Goal: Task Accomplishment & Management: Use online tool/utility

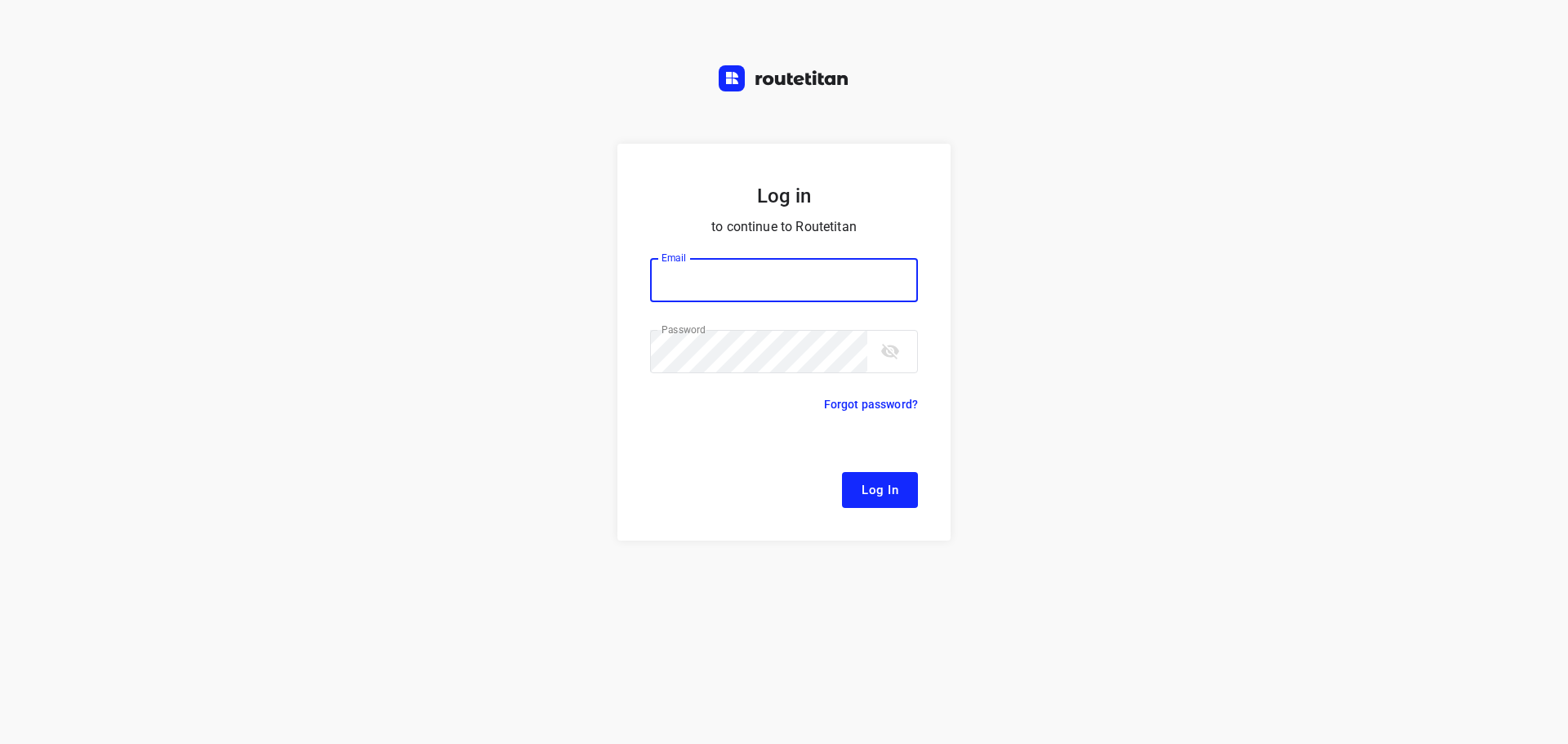
type input "[EMAIL_ADDRESS][DOMAIN_NAME]"
click at [885, 486] on span "Log In" at bounding box center [880, 490] width 37 height 21
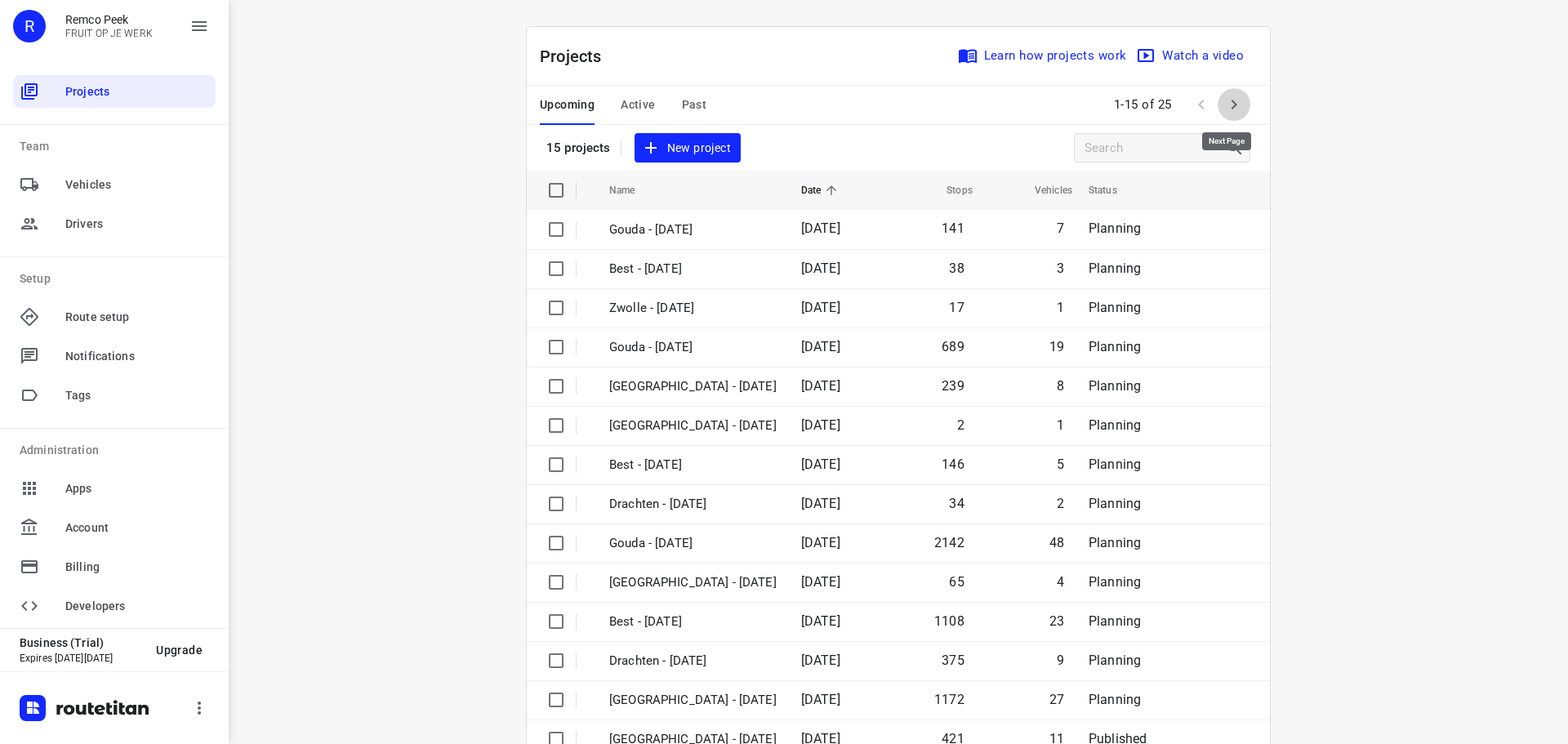
click at [1229, 102] on icon "button" at bounding box center [1234, 105] width 20 height 20
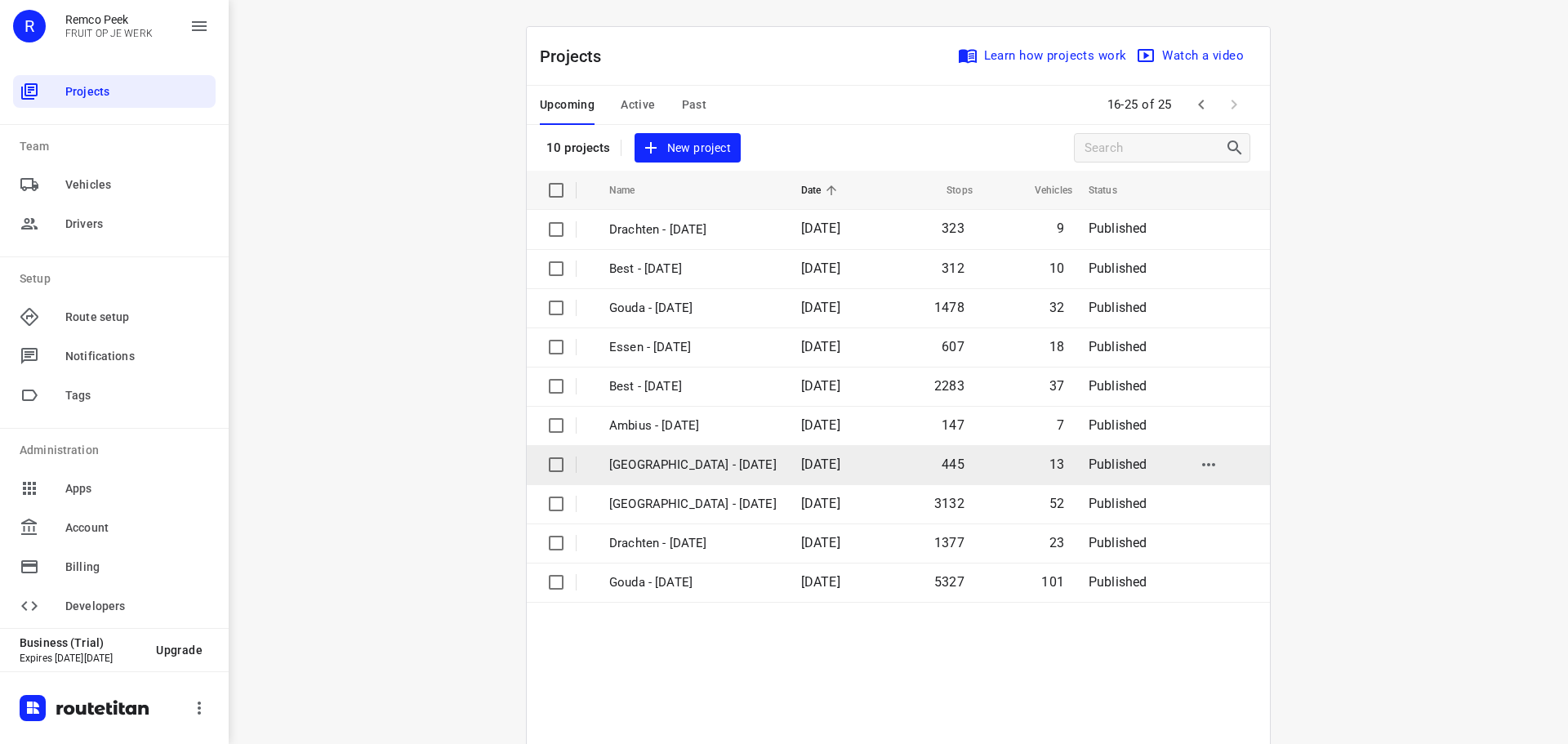
click at [657, 465] on p "[GEOGRAPHIC_DATA] - [DATE]" at bounding box center [693, 465] width 168 height 19
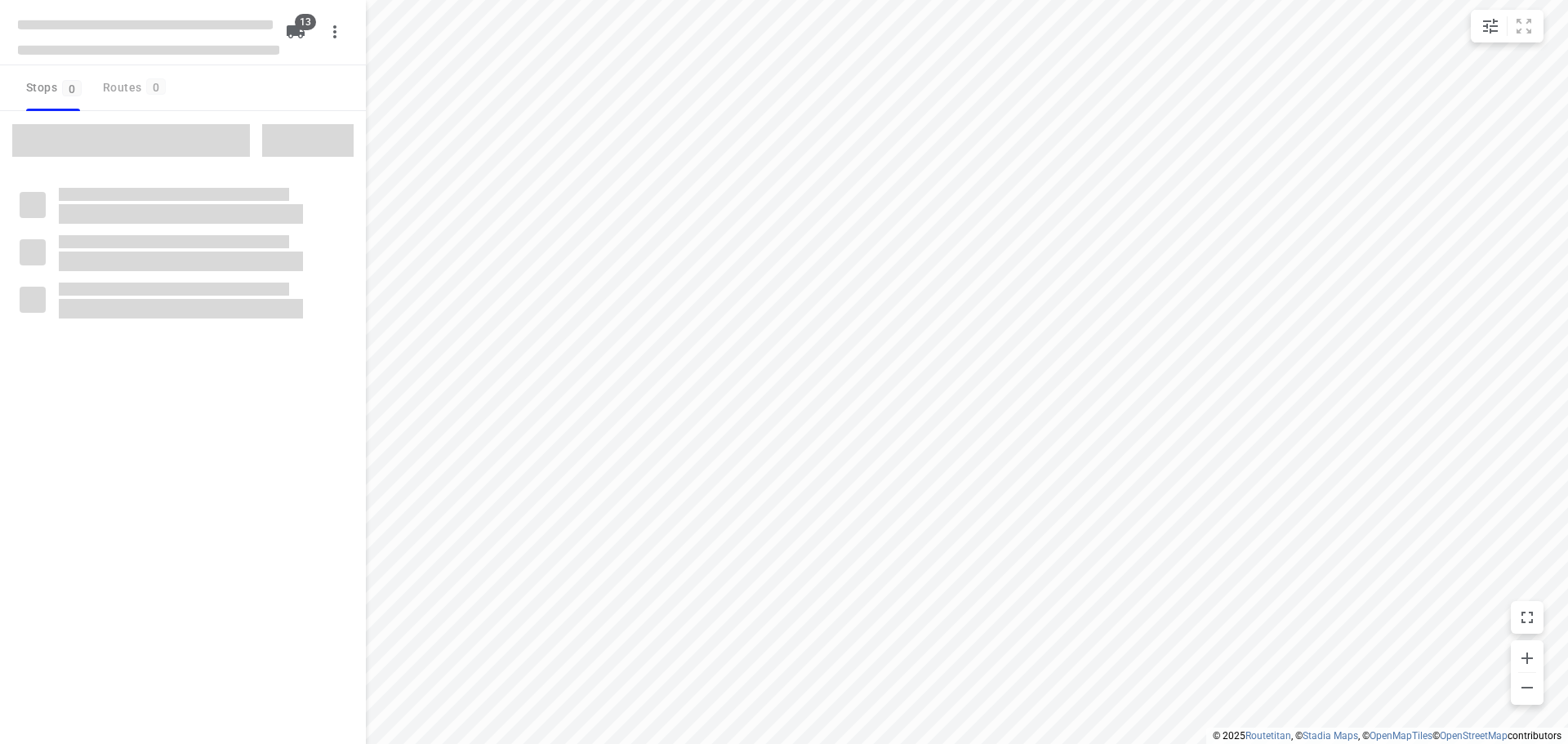
checkbox input "true"
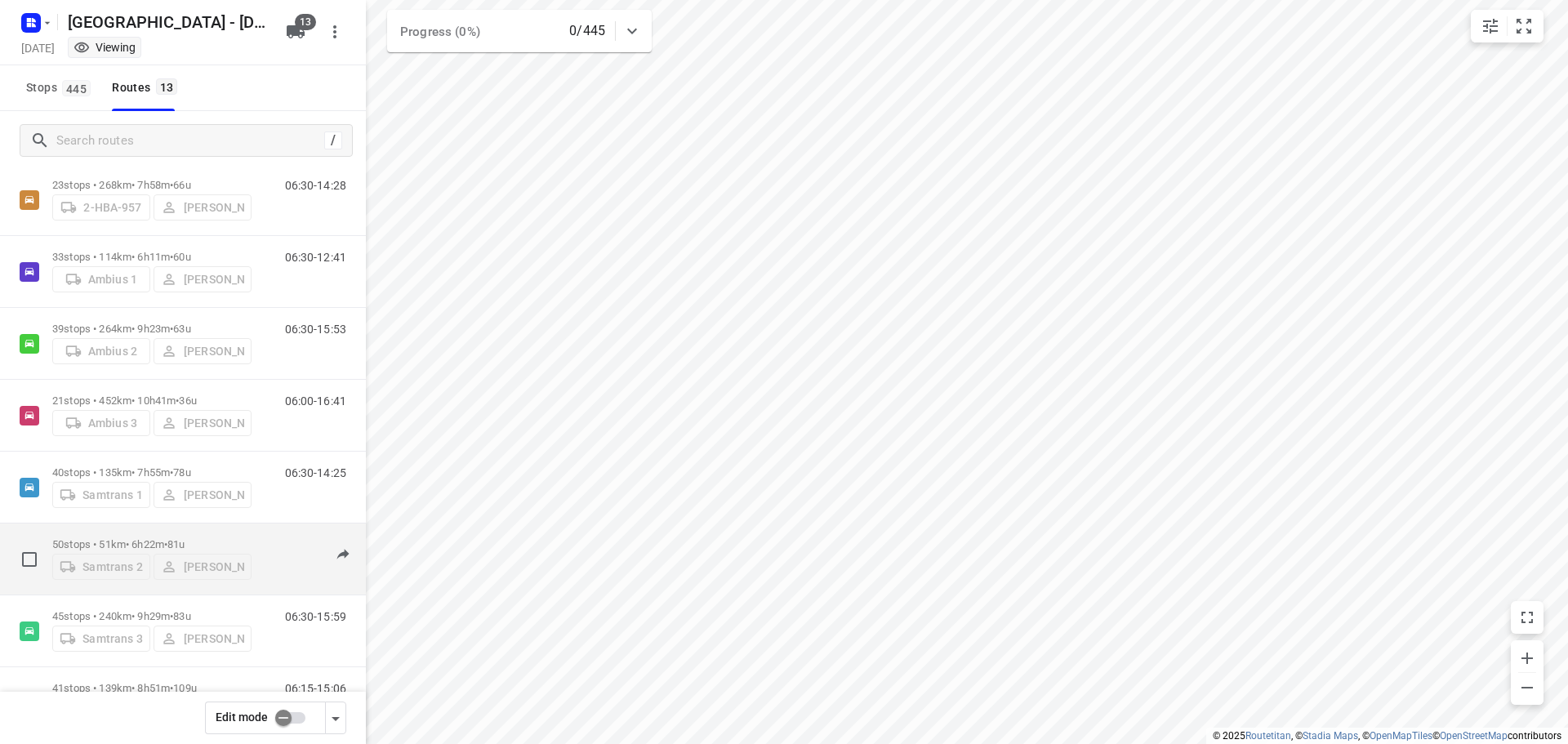
scroll to position [465, 0]
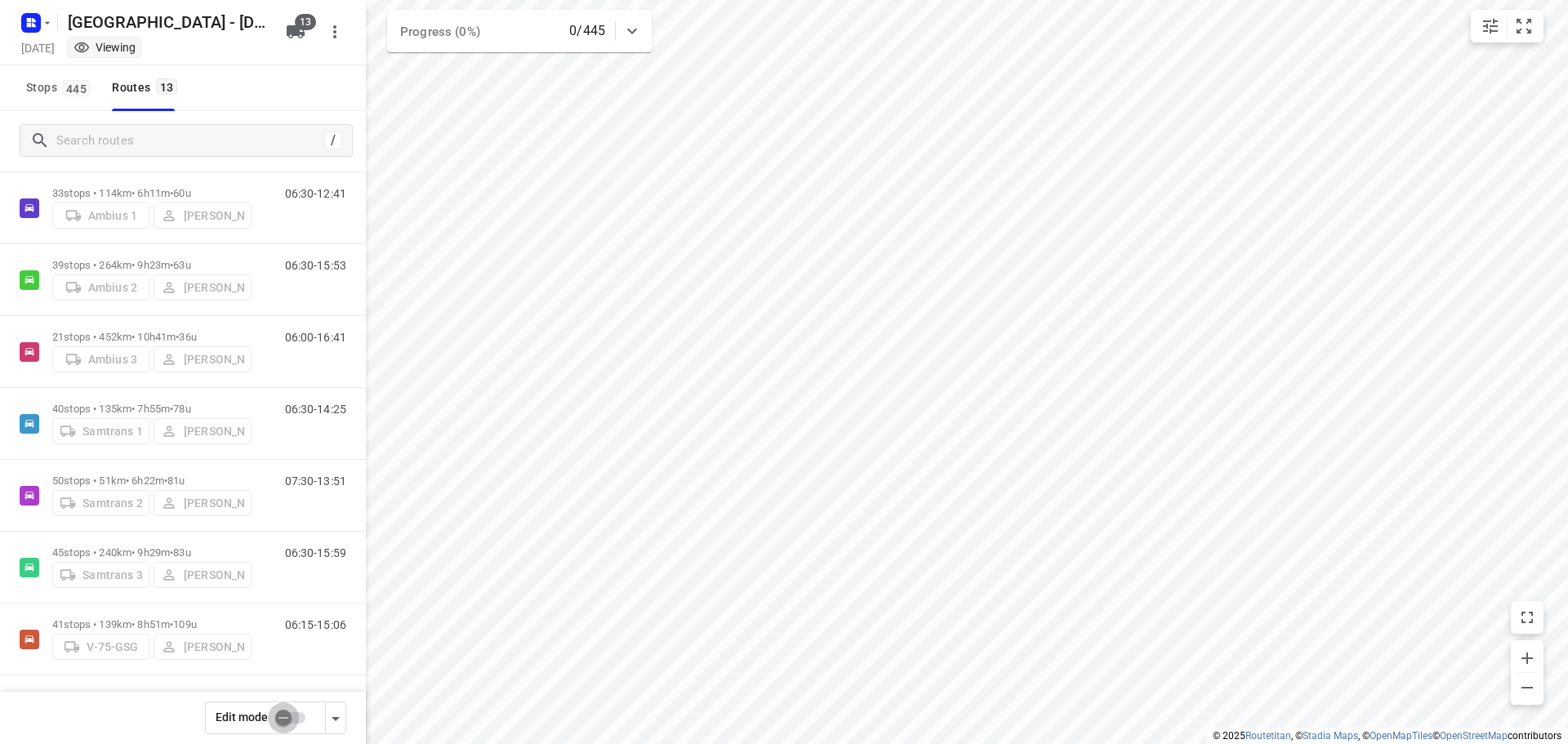
click at [281, 722] on input "checkbox" at bounding box center [284, 717] width 93 height 31
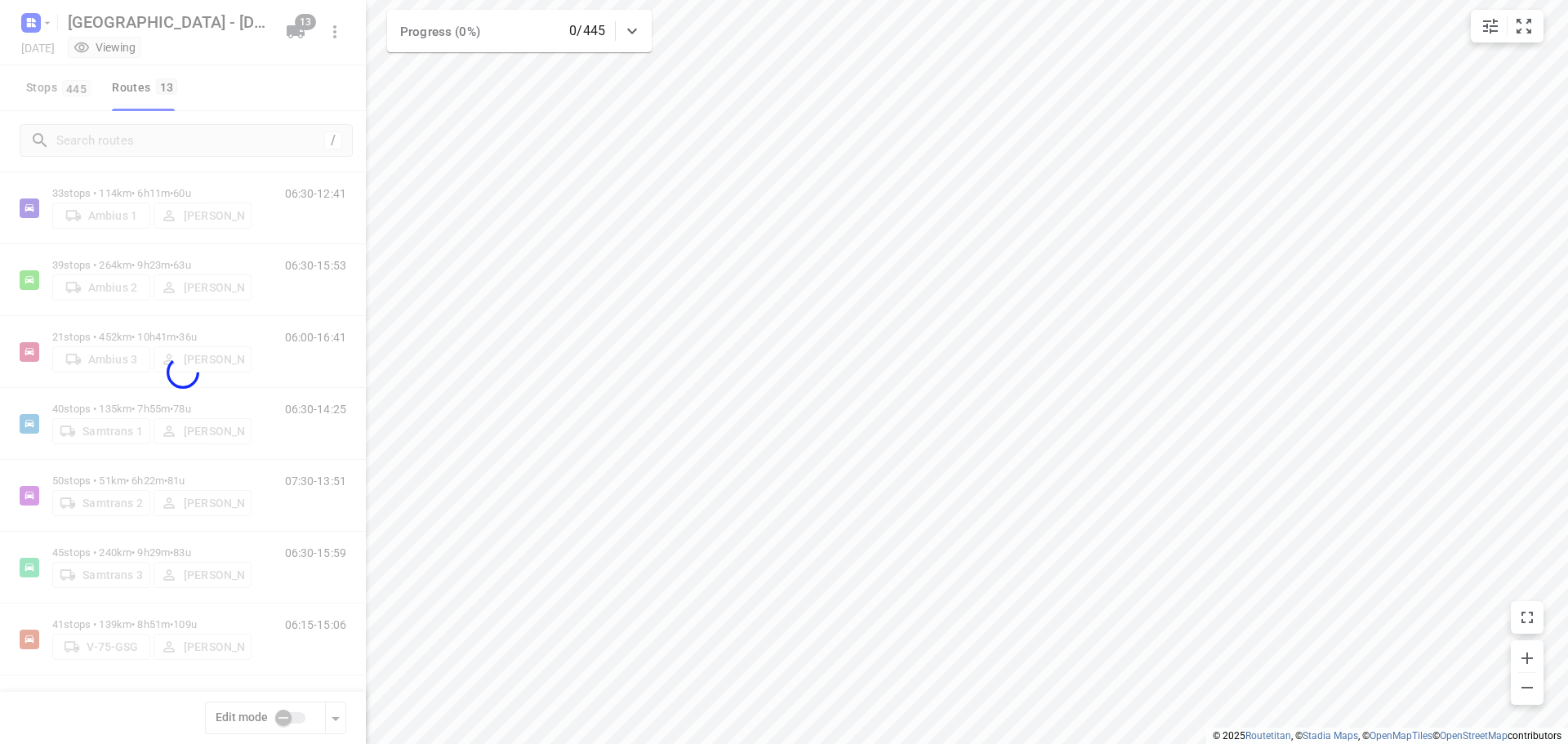
checkbox input "true"
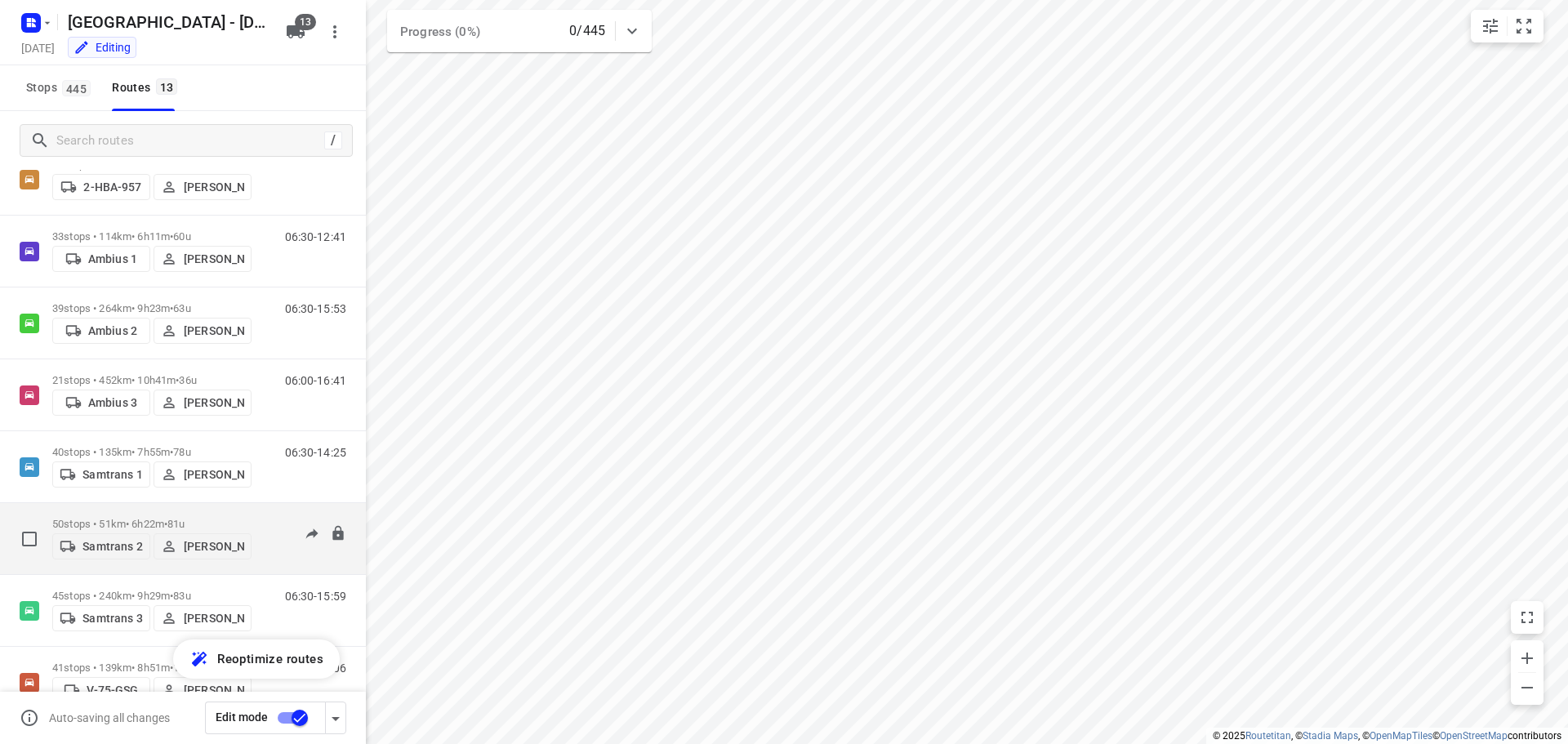
scroll to position [421, 0]
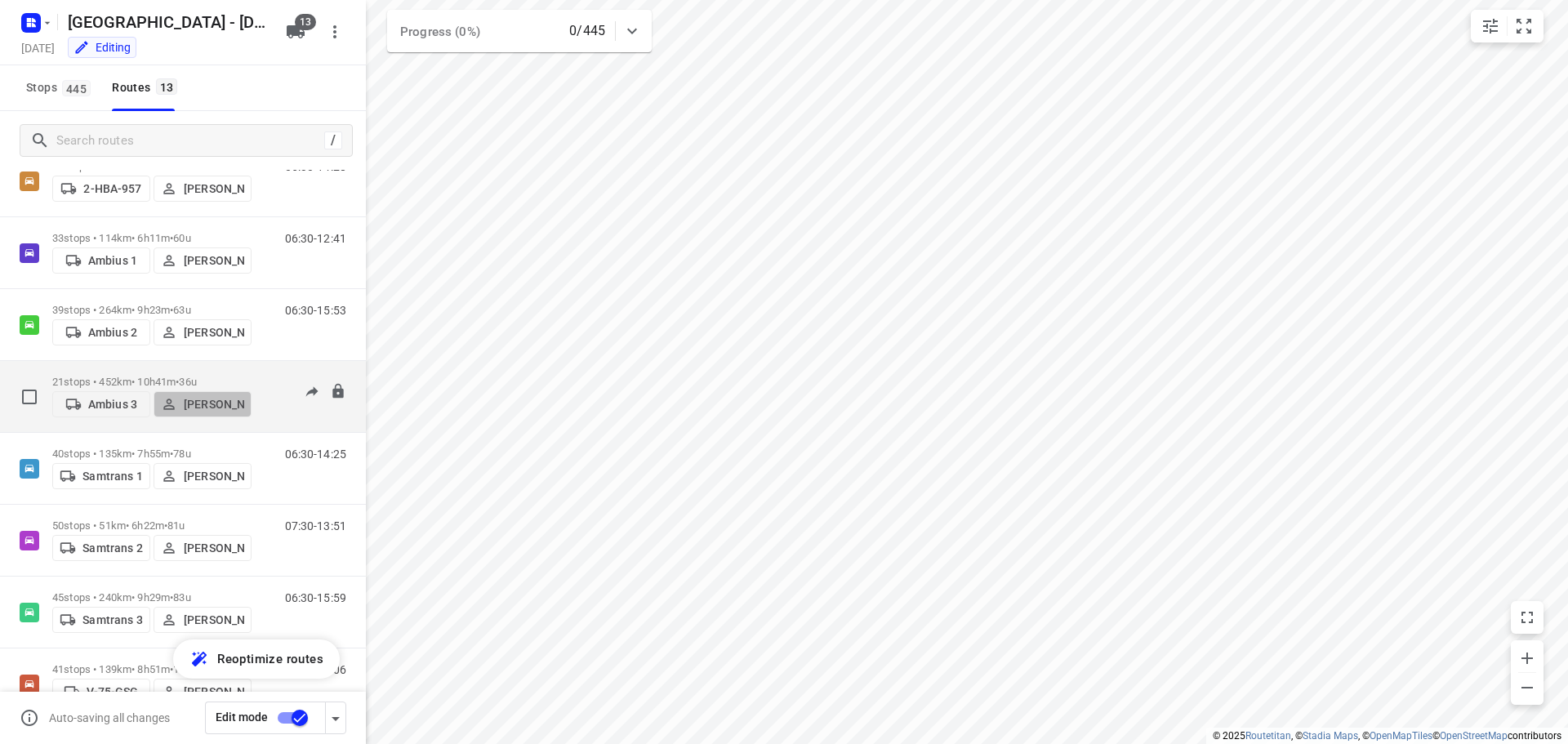
click at [203, 398] on p "[PERSON_NAME]" at bounding box center [213, 404] width 60 height 13
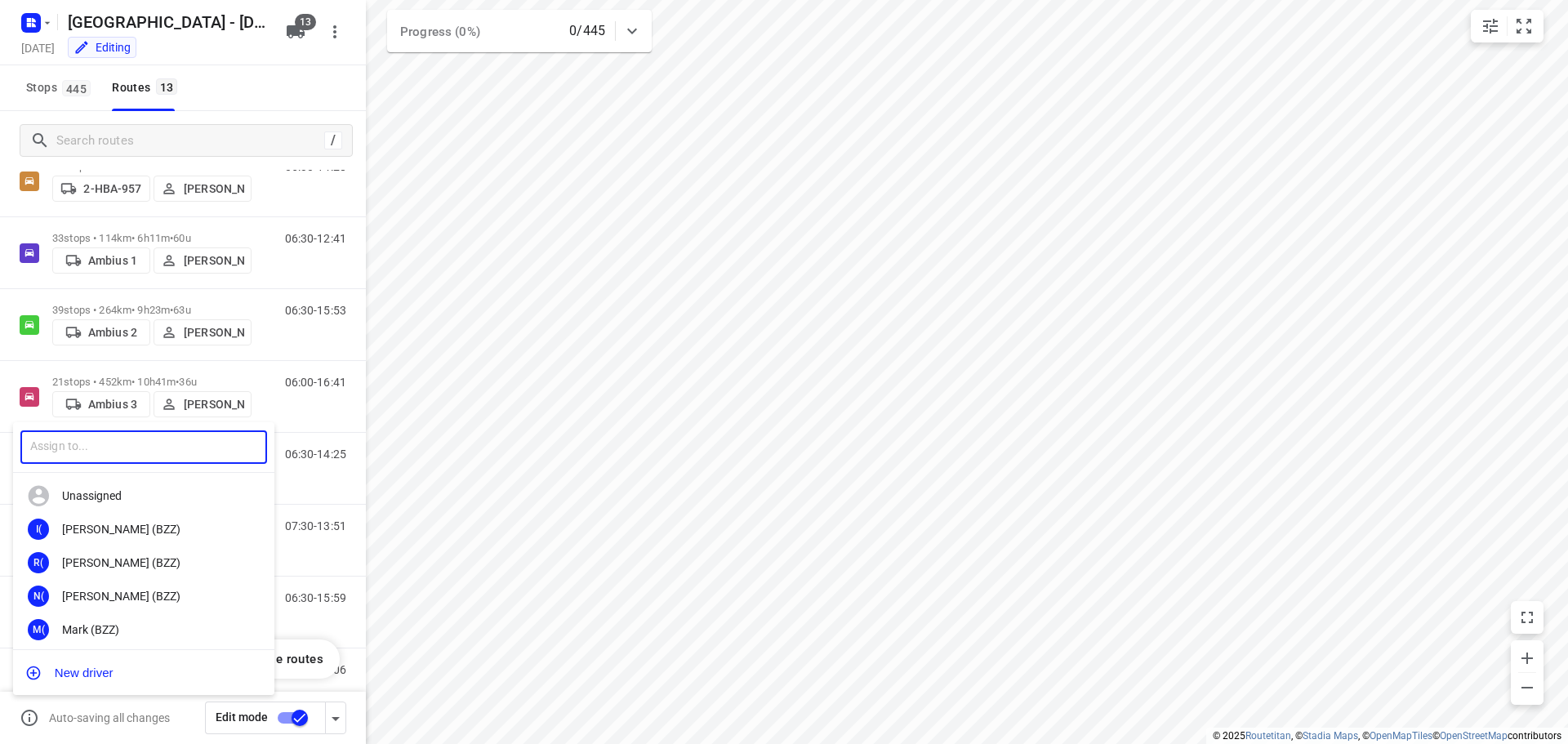
click at [148, 437] on input "text" at bounding box center [143, 446] width 247 height 33
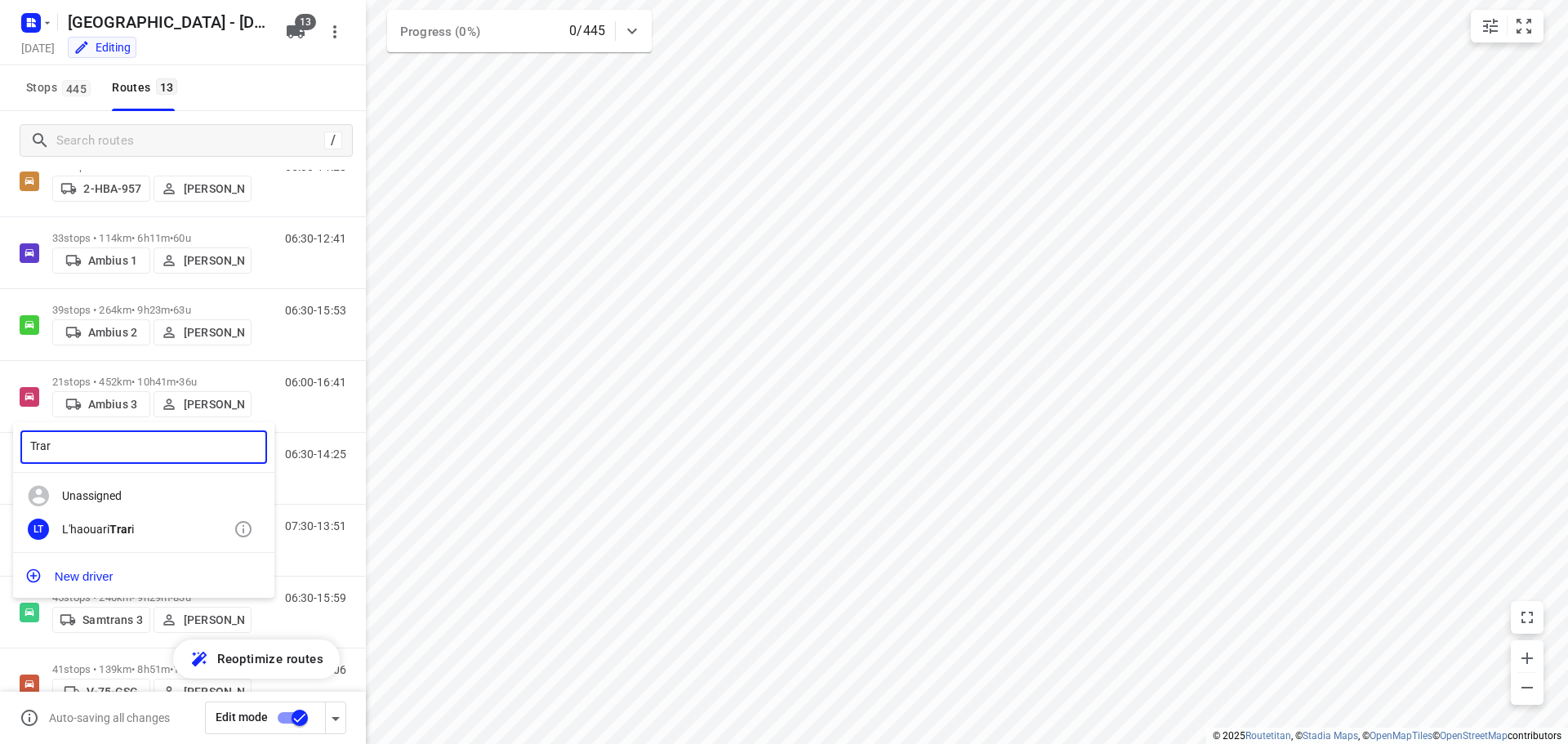
type input "Trar"
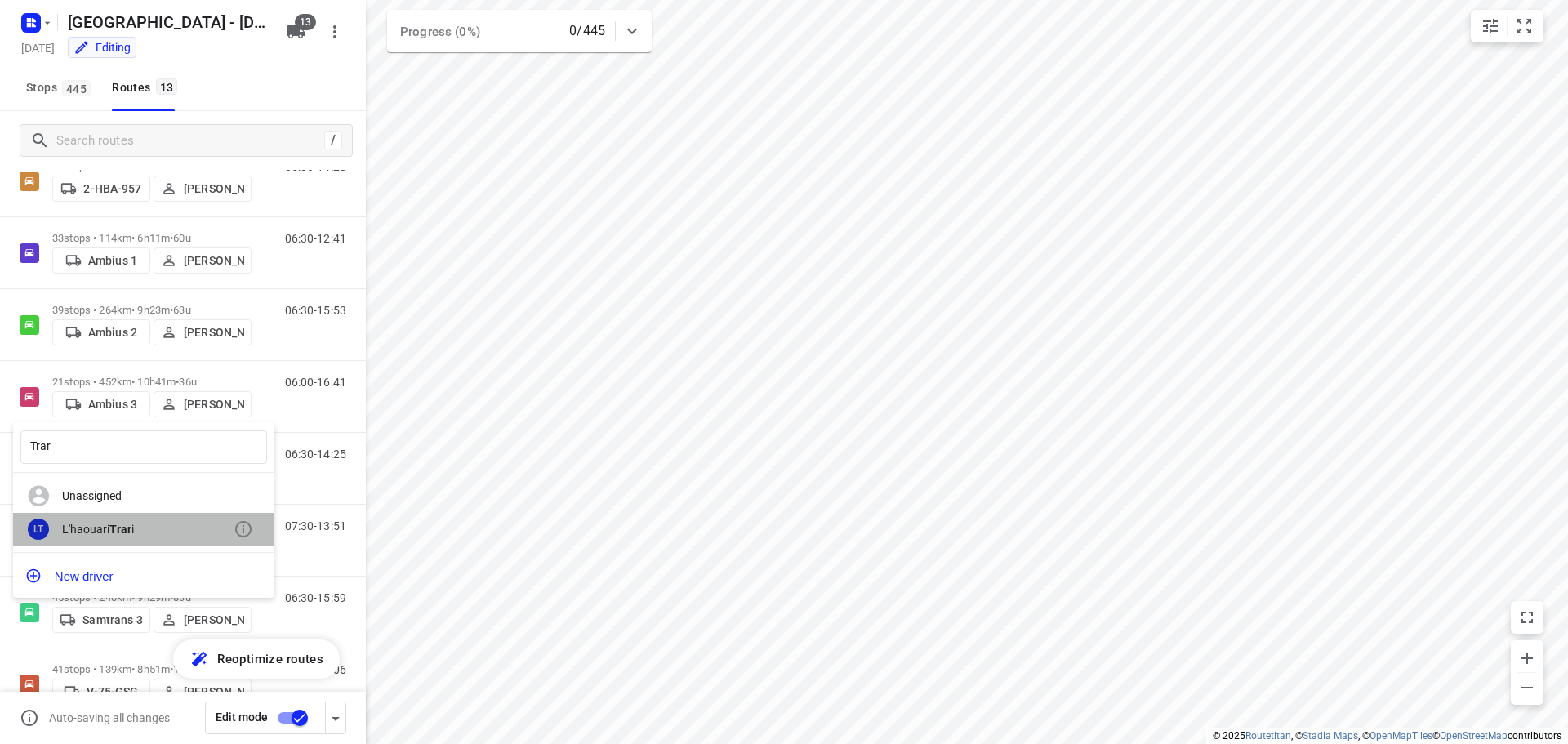
click at [108, 522] on div "L'haouari Trar i" at bounding box center [148, 529] width 171 height 13
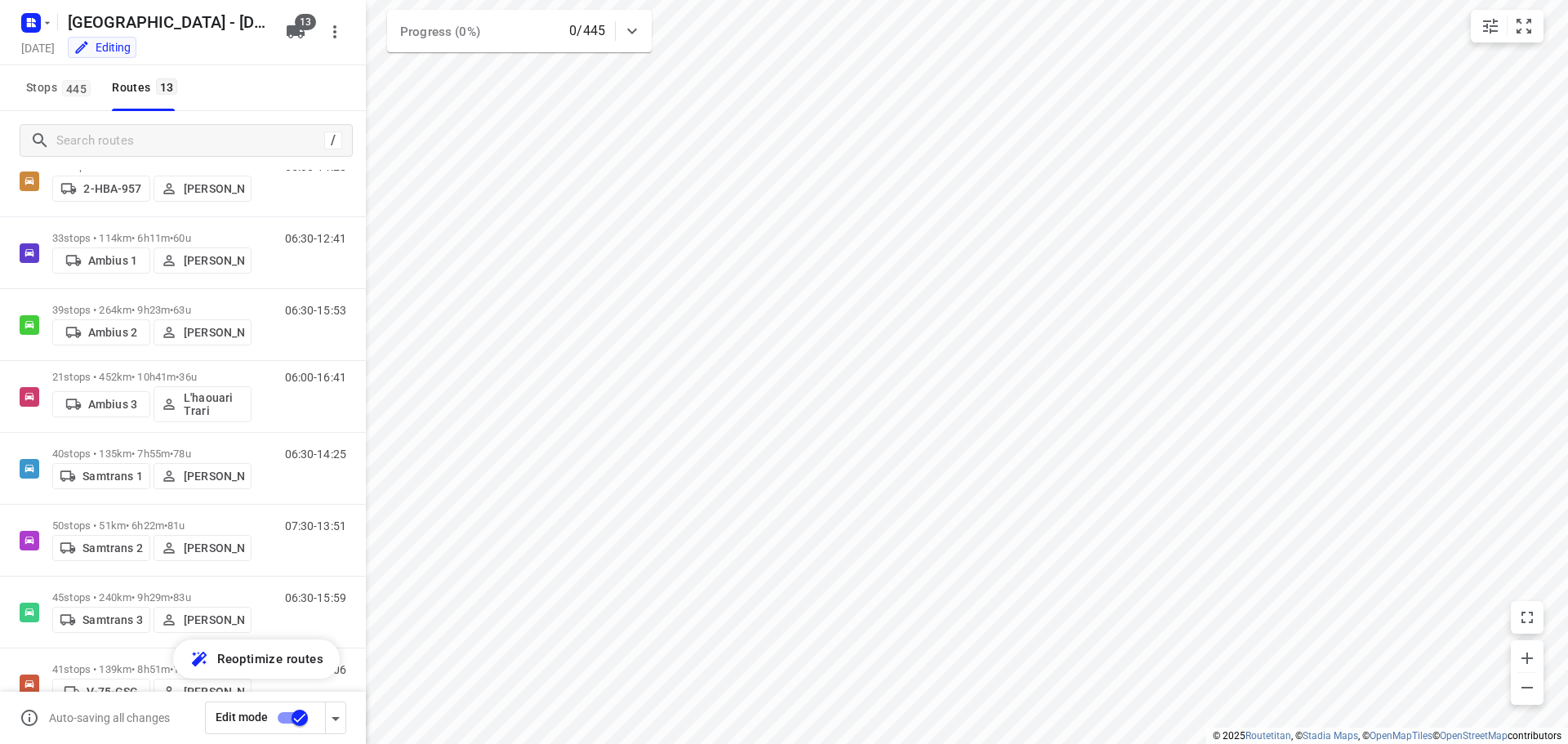
scroll to position [465, 0]
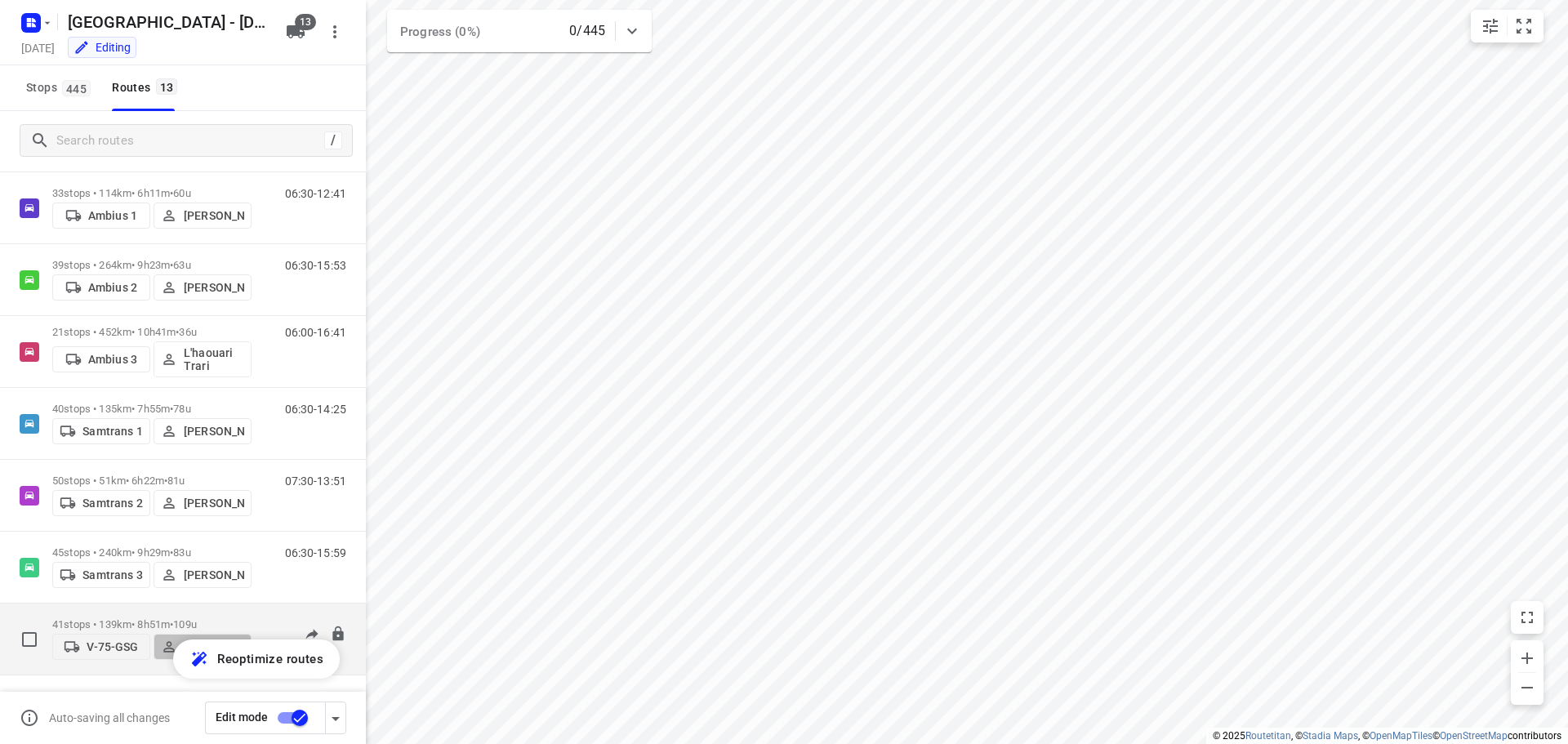
click at [167, 638] on icon "button" at bounding box center [169, 646] width 16 height 16
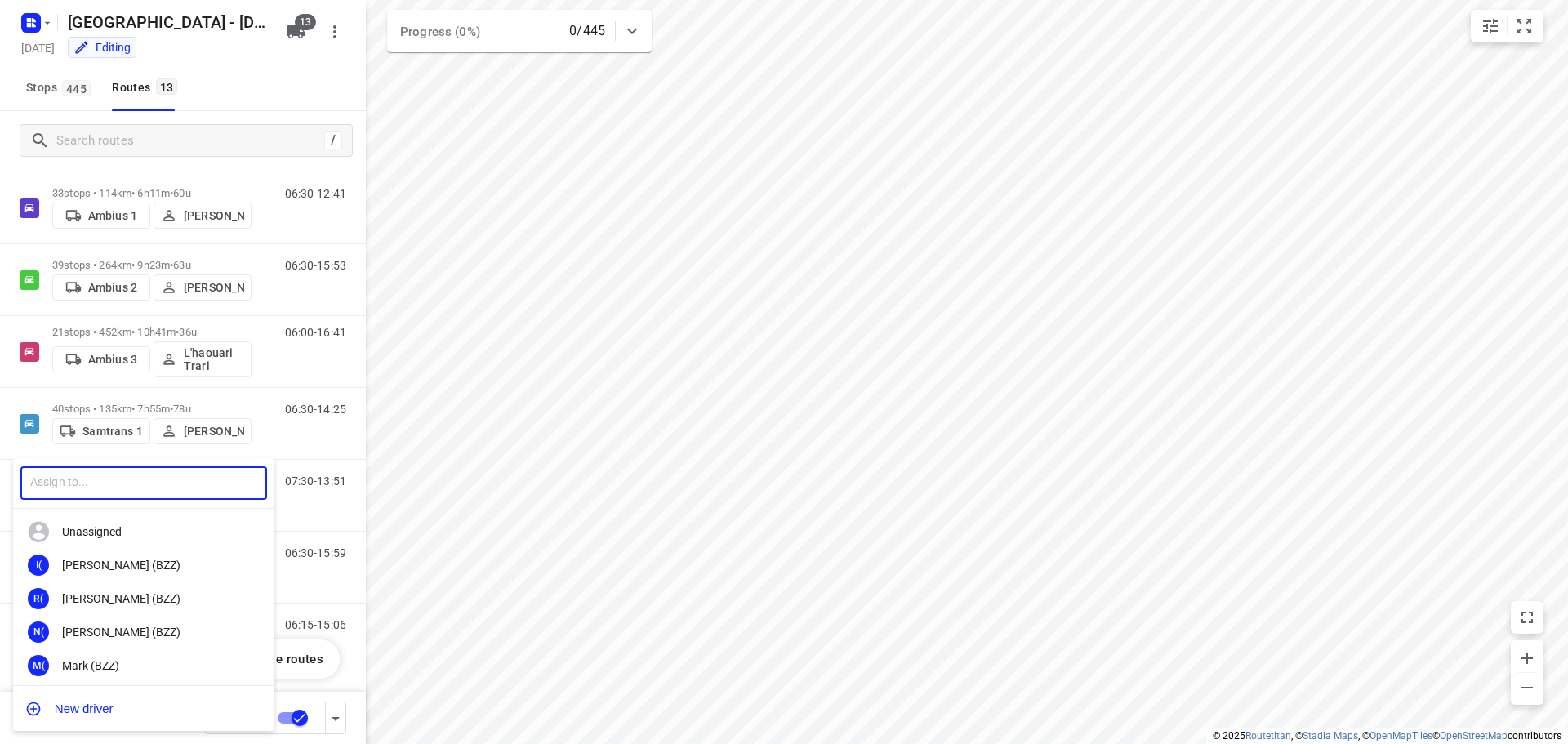
click at [137, 486] on input "text" at bounding box center [143, 482] width 247 height 33
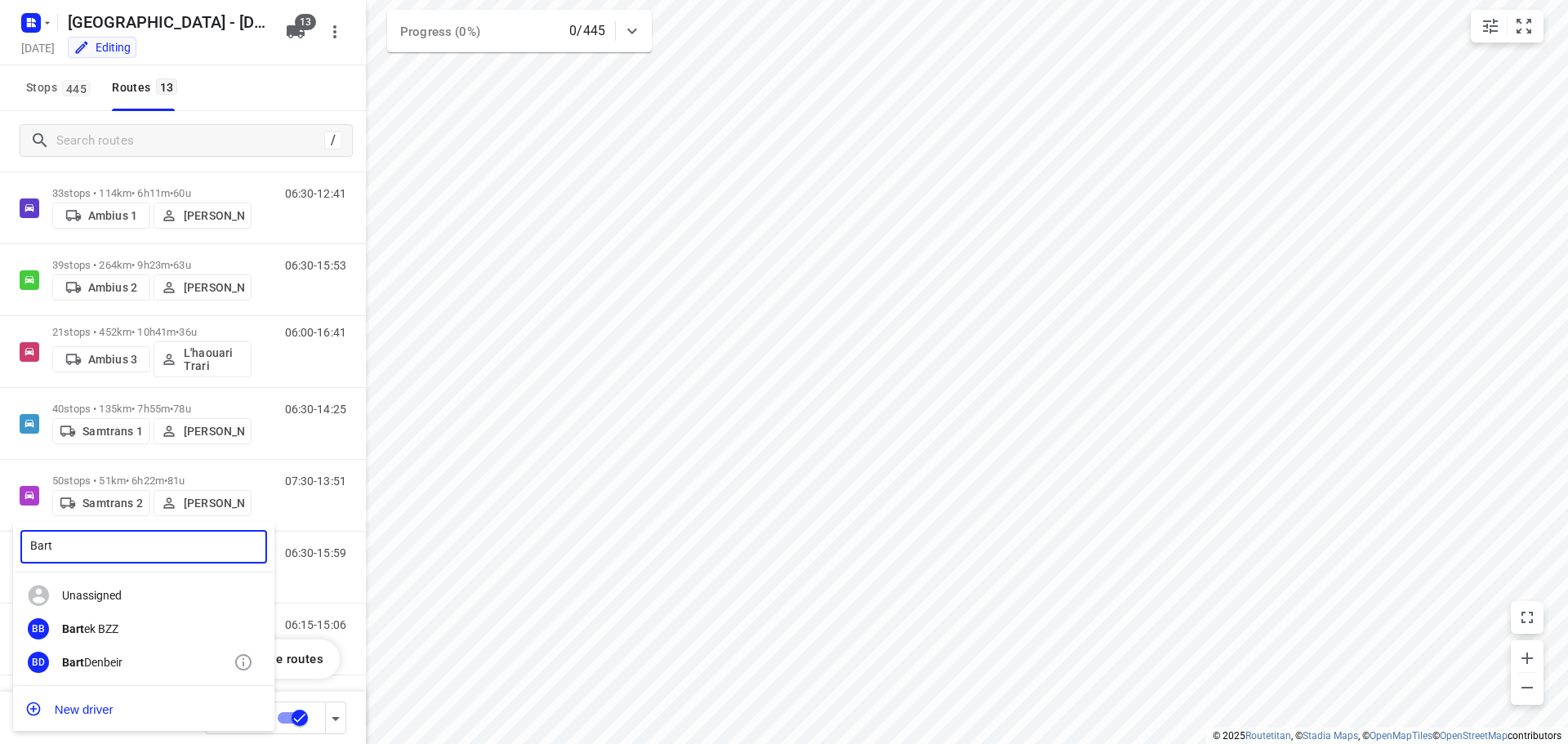
type input "Bart"
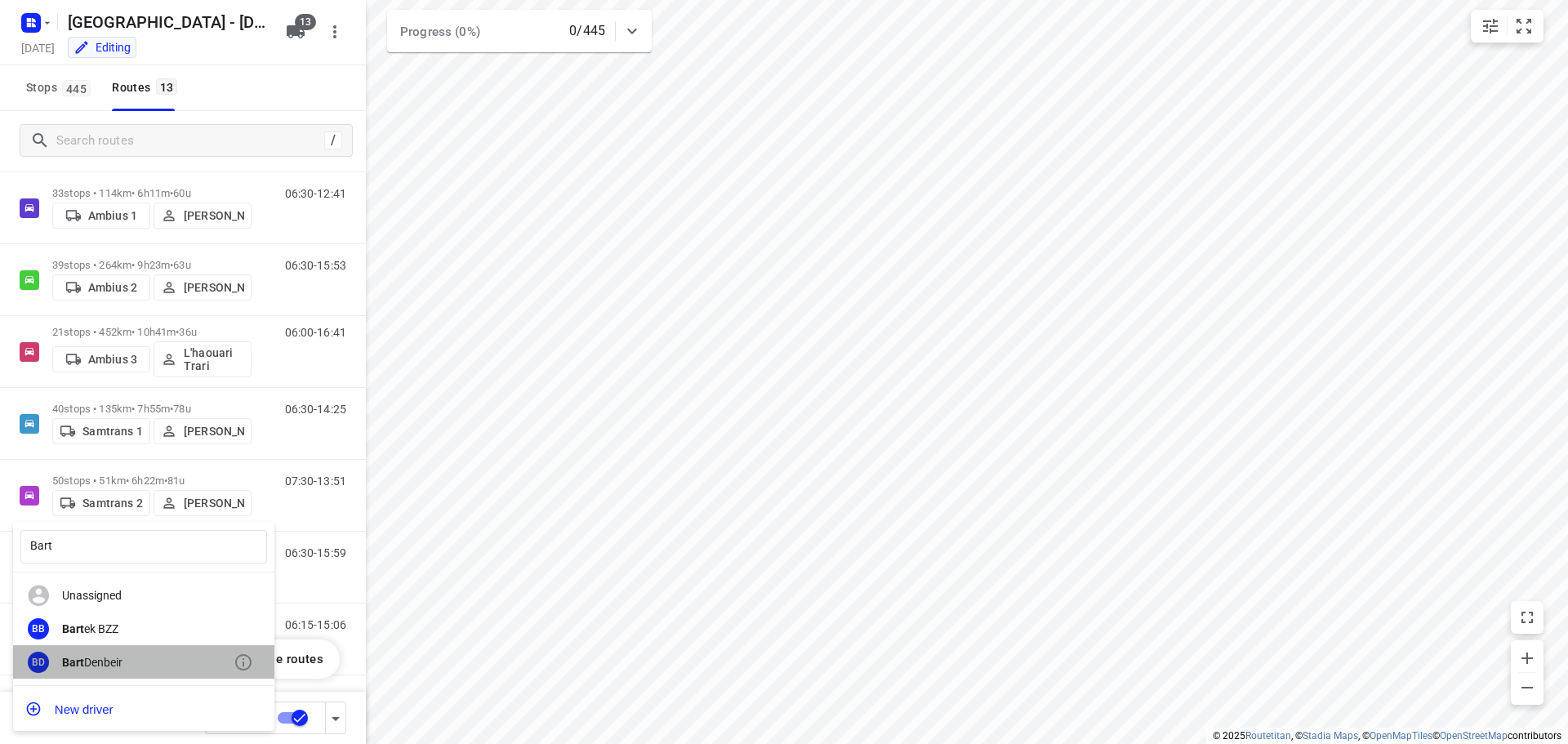
click at [101, 661] on div "[PERSON_NAME]" at bounding box center [148, 662] width 171 height 13
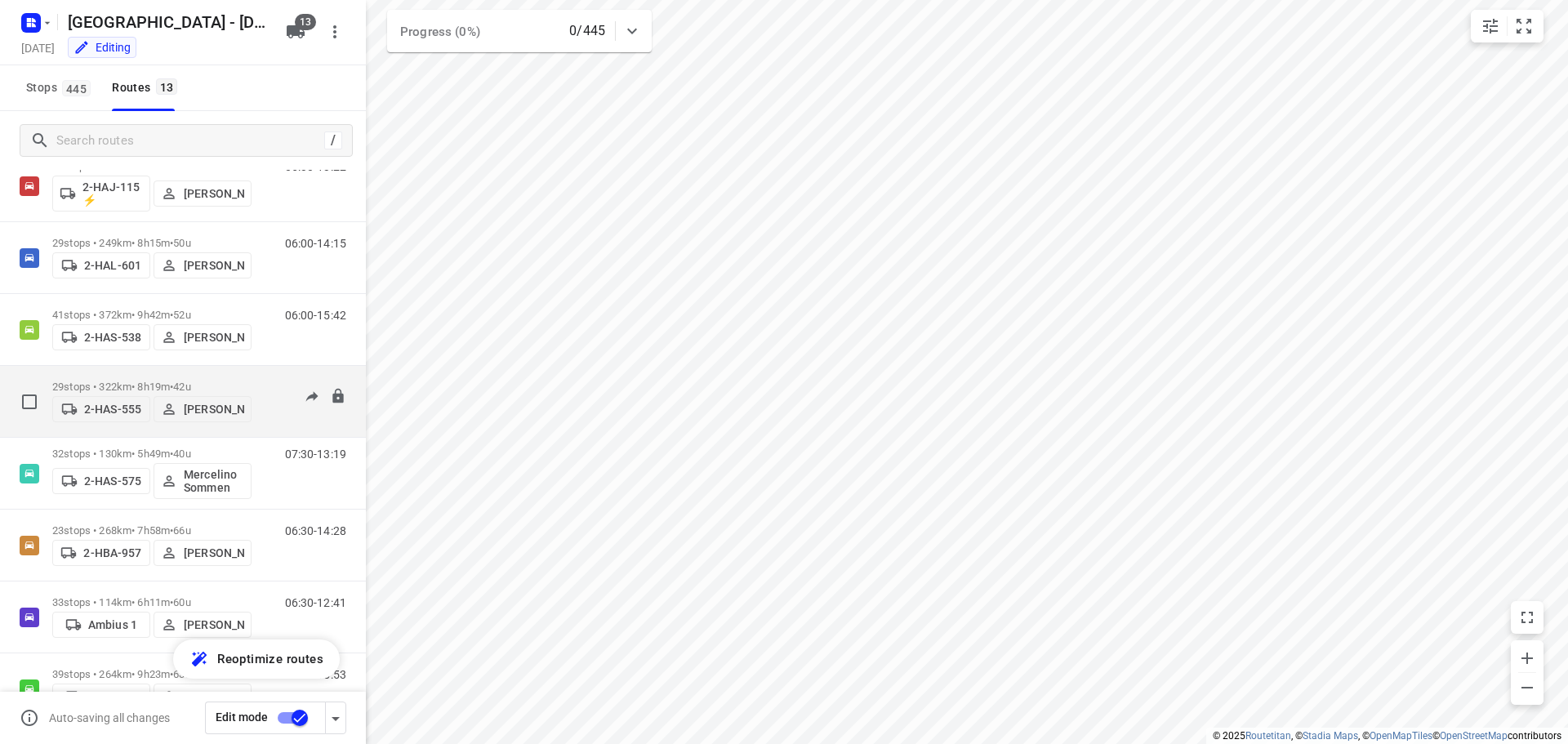
scroll to position [82, 0]
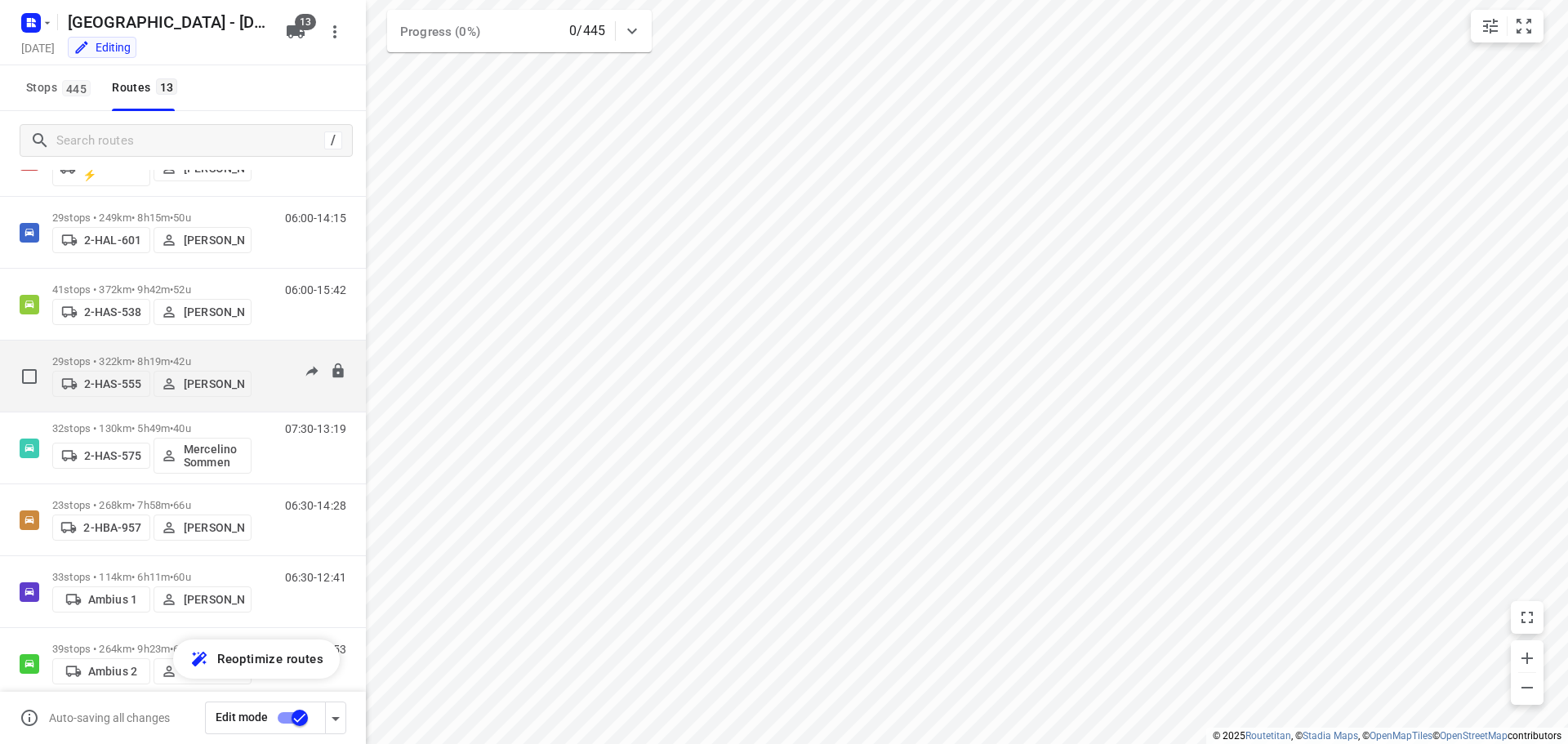
click at [129, 349] on div "29 stops • 322km • 8h19m • 42u 2-HAS-555 [PERSON_NAME]" at bounding box center [151, 376] width 199 height 58
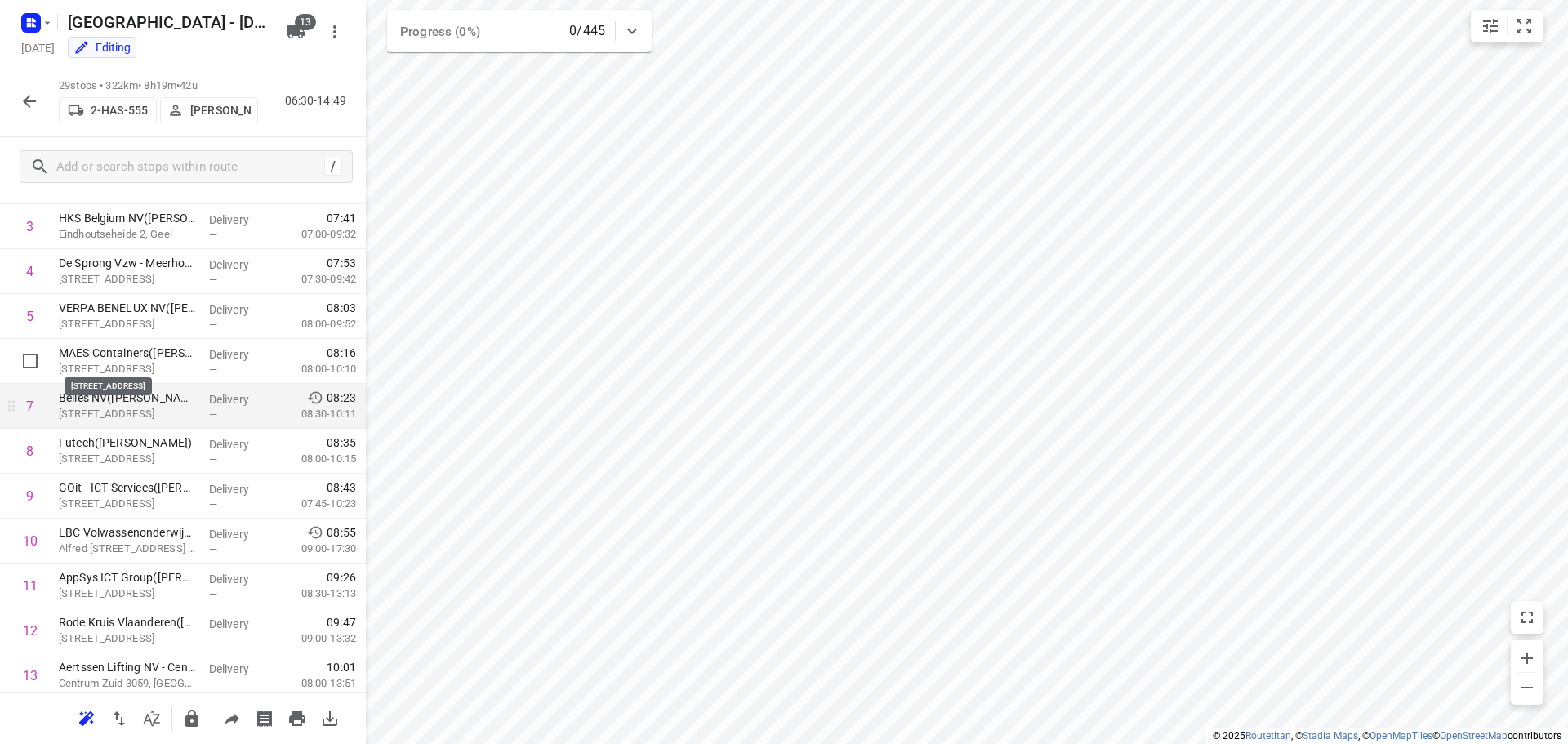
scroll to position [245, 0]
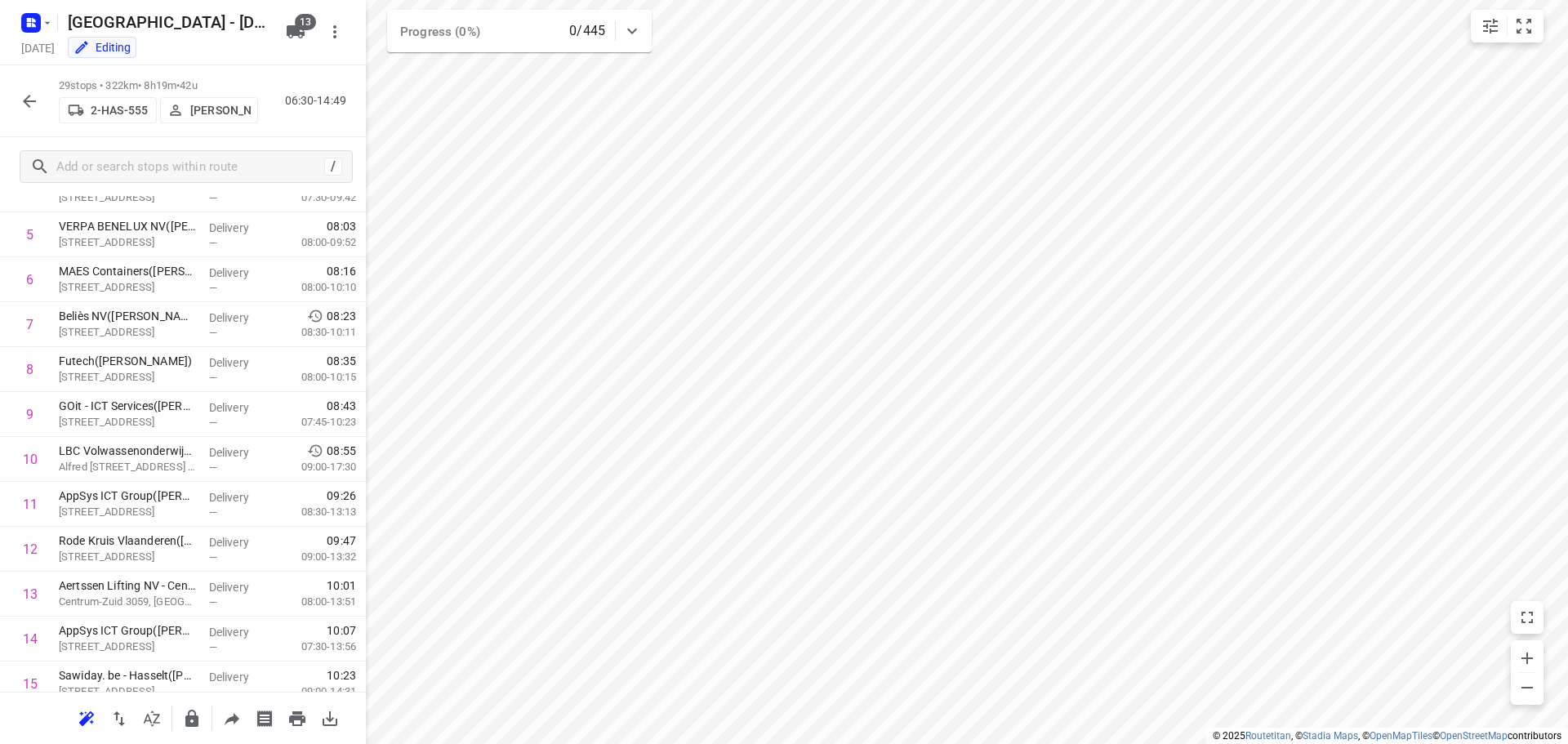
click at [951, 0] on html "i © 2025 Routetitan , © Stadia Maps , © OpenMapTiles © OpenStreetMap contributo…" at bounding box center [784, 372] width 1568 height 744
click at [964, 0] on html "i © 2025 Routetitan , © Stadia Maps , © OpenMapTiles © OpenStreetMap contributo…" at bounding box center [784, 372] width 1568 height 744
click at [705, 743] on html "i © 2025 Routetitan , © Stadia Maps , © OpenMapTiles © OpenStreetMap contributo…" at bounding box center [784, 372] width 1568 height 744
click at [807, 743] on html "i © 2025 Routetitan , © Stadia Maps , © OpenMapTiles © OpenStreetMap contributo…" at bounding box center [784, 372] width 1568 height 744
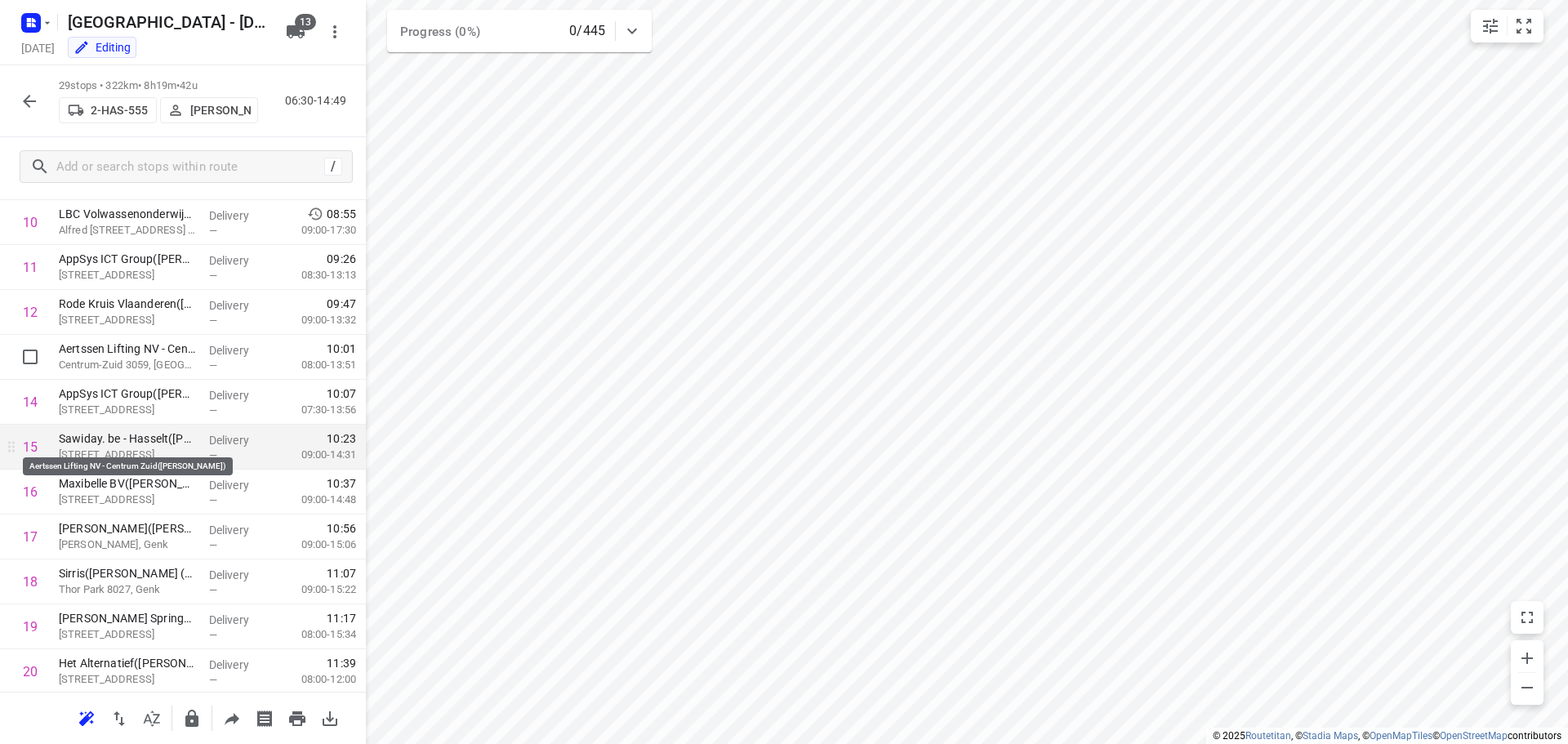
scroll to position [490, 0]
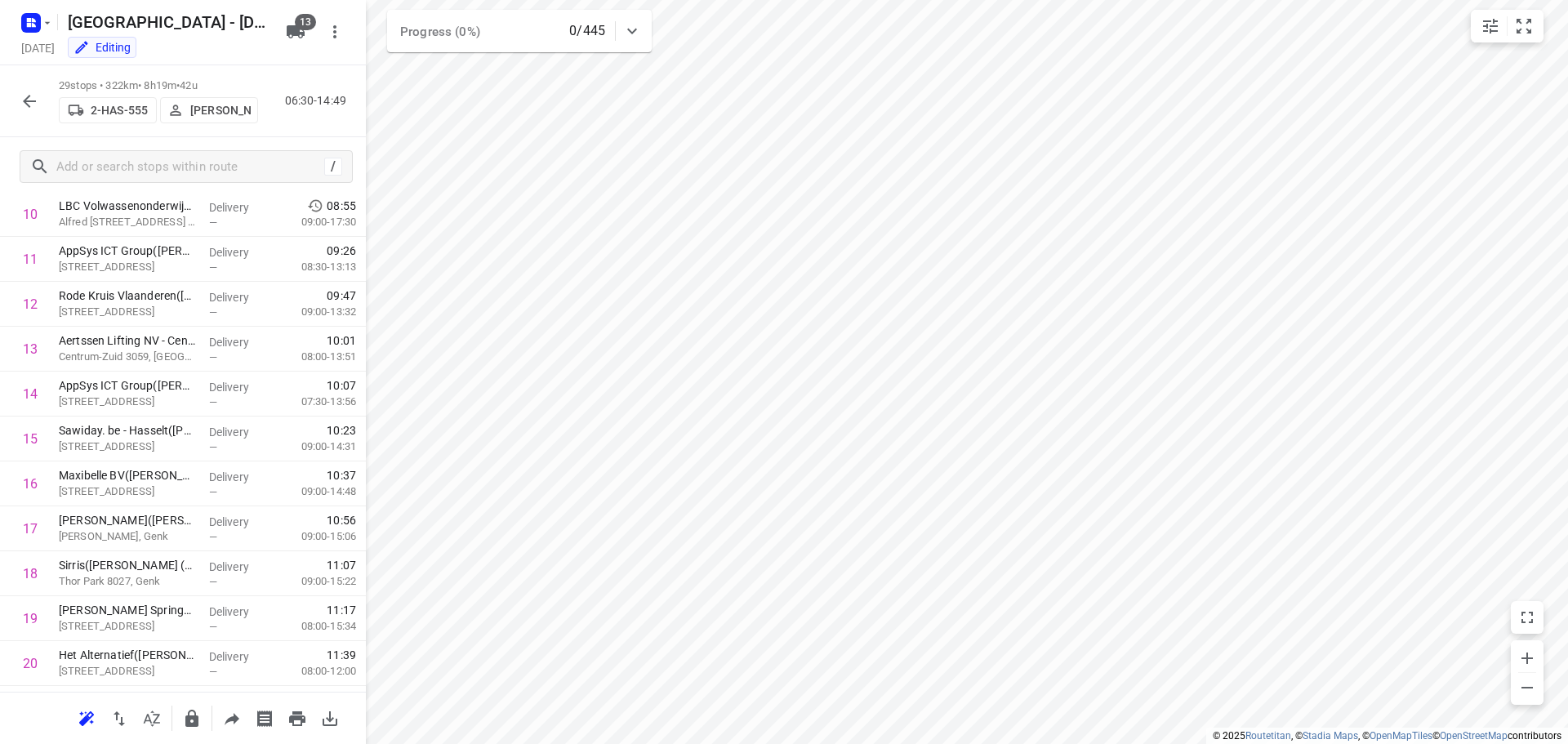
click at [447, 29] on div "i © 2025 Routetitan , © Stadia Maps , © OpenMapTiles © OpenStreetMap contributo…" at bounding box center [784, 372] width 1568 height 744
click at [430, 10] on div "Progress (0%) 0/445" at bounding box center [520, 30] width 265 height 43
click at [26, 101] on icon "button" at bounding box center [30, 102] width 13 height 13
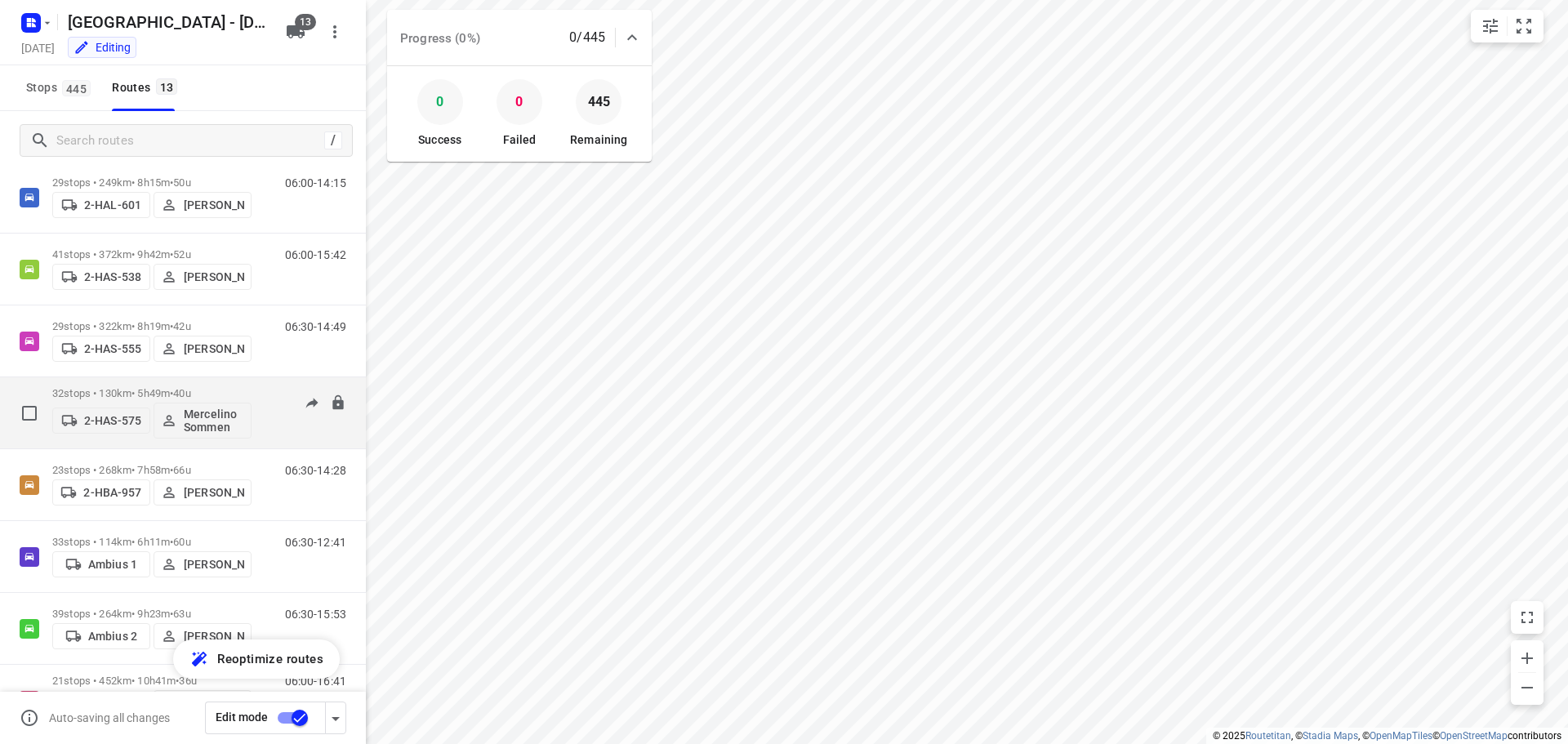
scroll to position [326, 0]
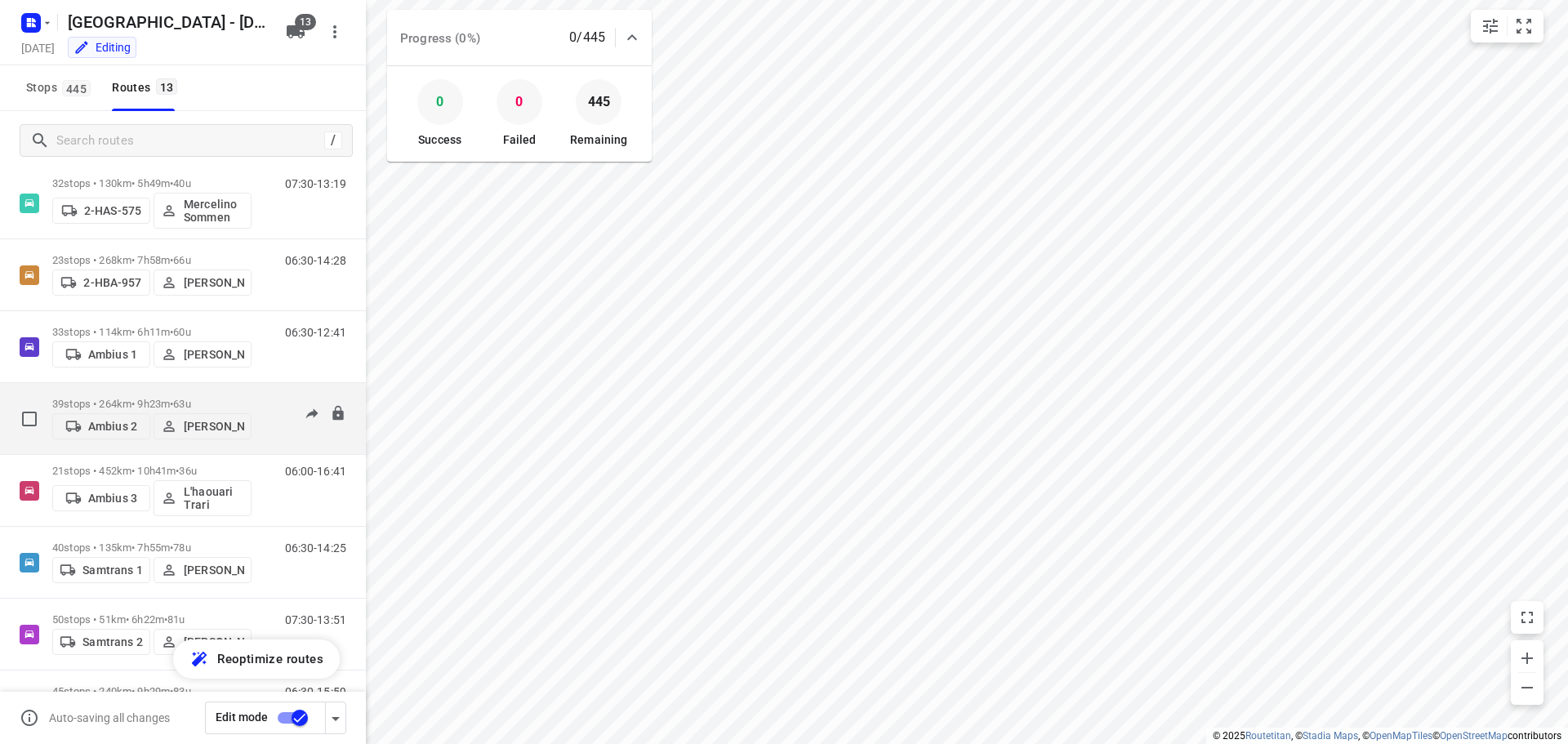
click at [129, 398] on p "39 stops • 264km • 9h23m • 63u" at bounding box center [151, 403] width 199 height 12
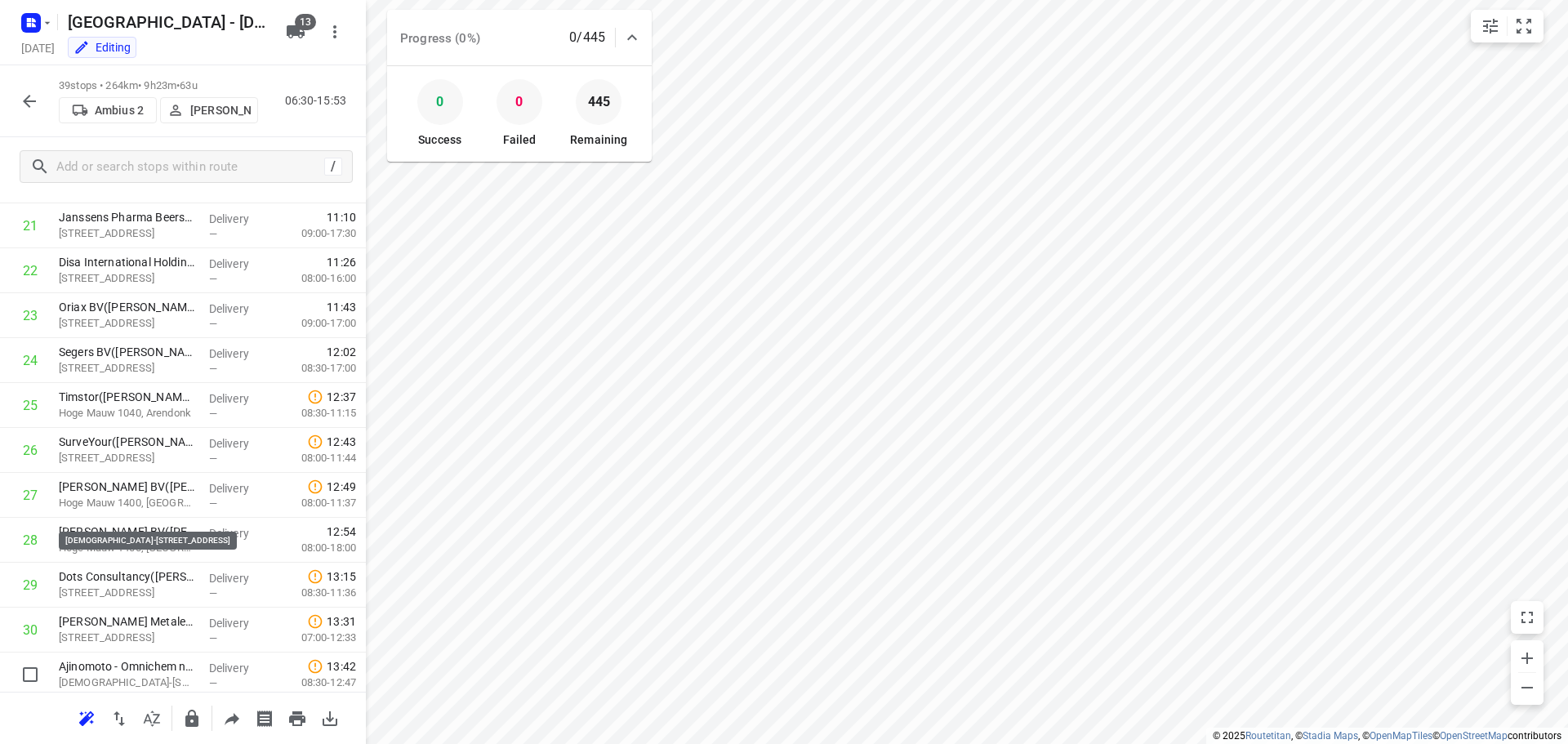
scroll to position [1143, 0]
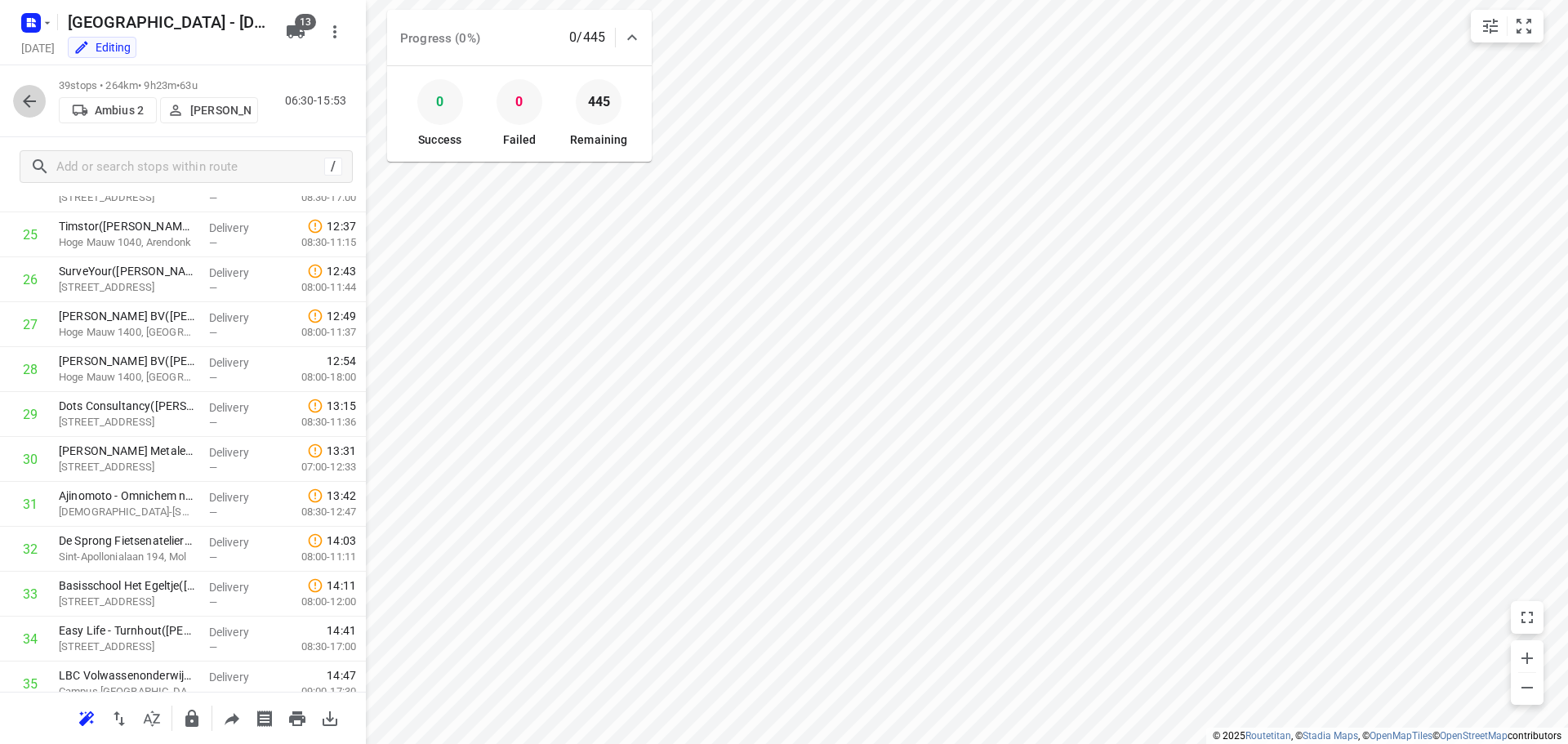
click at [22, 101] on icon "button" at bounding box center [30, 101] width 20 height 20
